Goal: Task Accomplishment & Management: Use online tool/utility

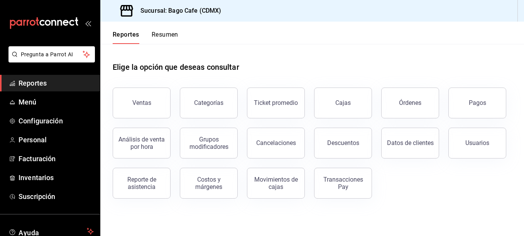
click at [33, 86] on span "Reportes" at bounding box center [56, 83] width 75 height 10
click at [157, 195] on button "Reporte de asistencia" at bounding box center [142, 183] width 58 height 31
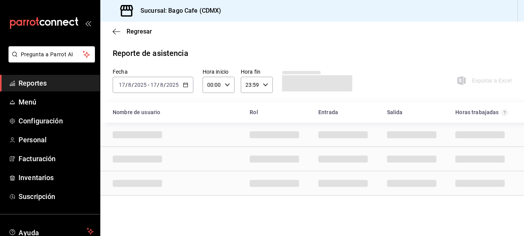
click at [184, 85] on icon "button" at bounding box center [185, 84] width 5 height 5
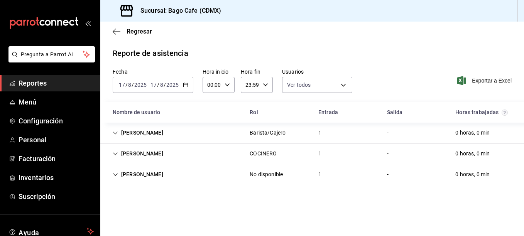
click at [188, 85] on icon "button" at bounding box center [185, 84] width 5 height 5
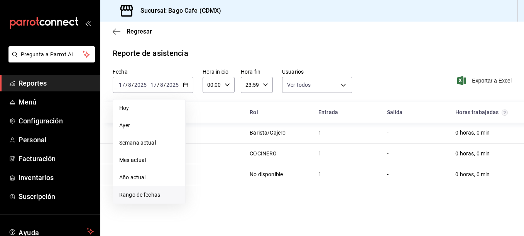
click at [142, 197] on span "Rango de fechas" at bounding box center [149, 195] width 60 height 8
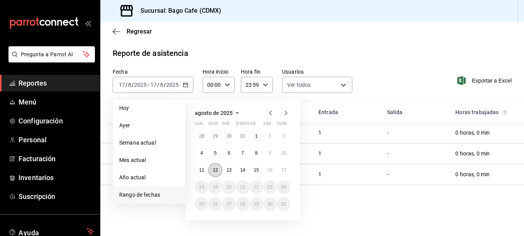
click at [216, 168] on abbr "12" at bounding box center [215, 169] width 5 height 5
click at [280, 170] on button "17" at bounding box center [284, 170] width 14 height 14
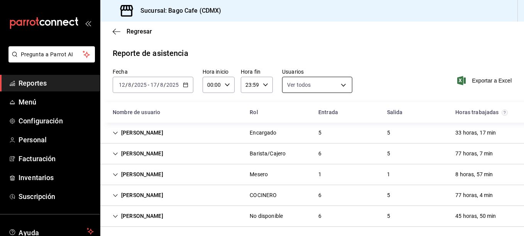
click at [343, 85] on body "Pregunta a Parrot AI Reportes Menú Configuración Personal Facturación Inventari…" at bounding box center [262, 118] width 524 height 236
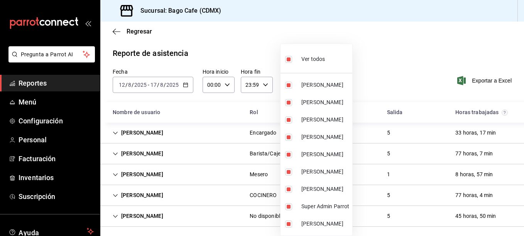
click at [285, 63] on li "Ver todos" at bounding box center [317, 58] width 72 height 23
checkbox input "false"
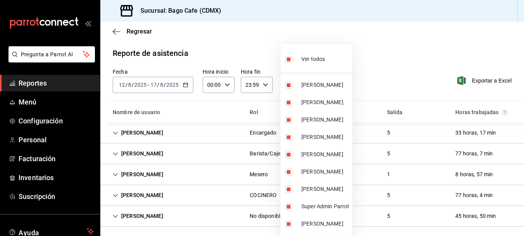
checkbox input "false"
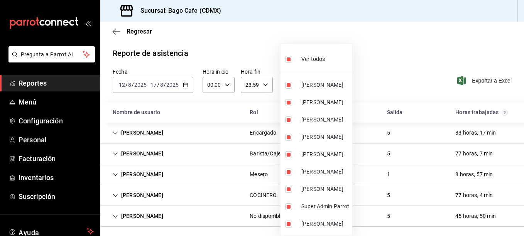
checkbox input "false"
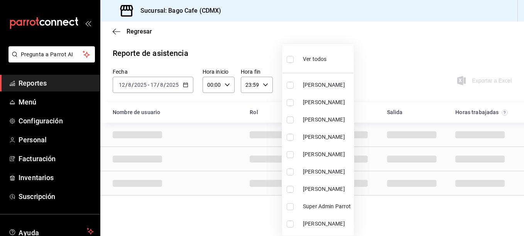
click at [290, 135] on input "checkbox" at bounding box center [290, 137] width 7 height 7
checkbox input "true"
type input "5a6da911-1677-403b-9b91-472a50c64ab6"
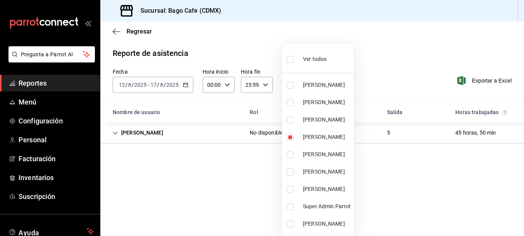
click at [240, 224] on div at bounding box center [262, 118] width 524 height 236
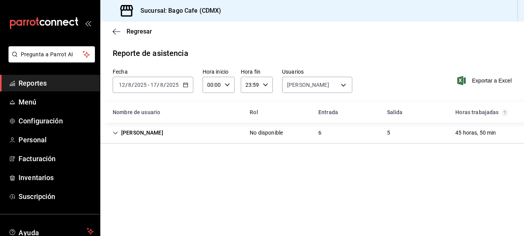
click at [114, 132] on icon "Cell" at bounding box center [115, 132] width 5 height 5
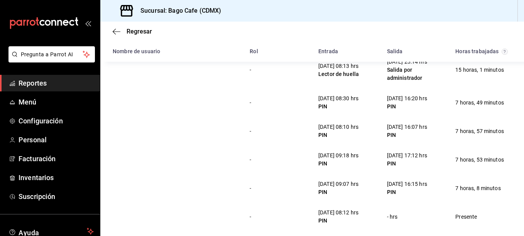
scroll to position [99, 0]
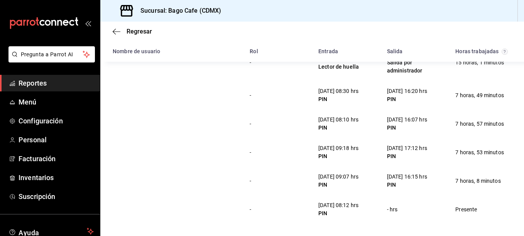
click at [351, 174] on div "[DATE] 09:07 hrs" at bounding box center [338, 177] width 40 height 8
